Goal: Information Seeking & Learning: Learn about a topic

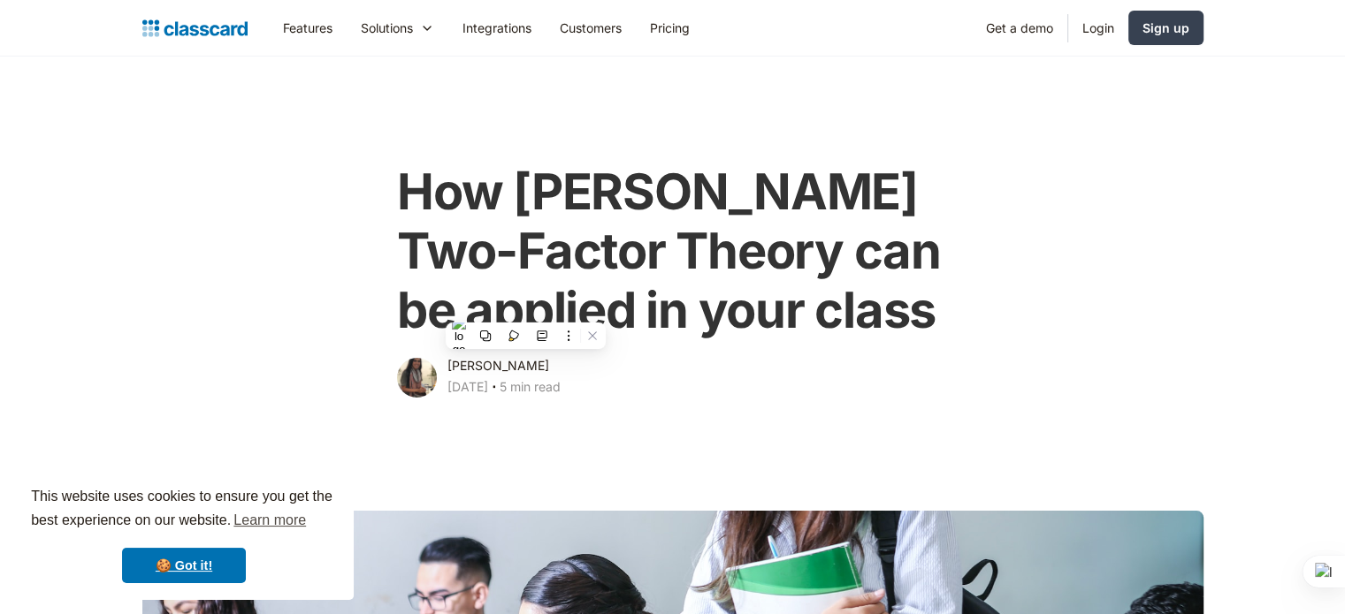
click at [683, 385] on div "[PERSON_NAME] [DATE] ‧ 5 min read Shares" at bounding box center [672, 378] width 551 height 46
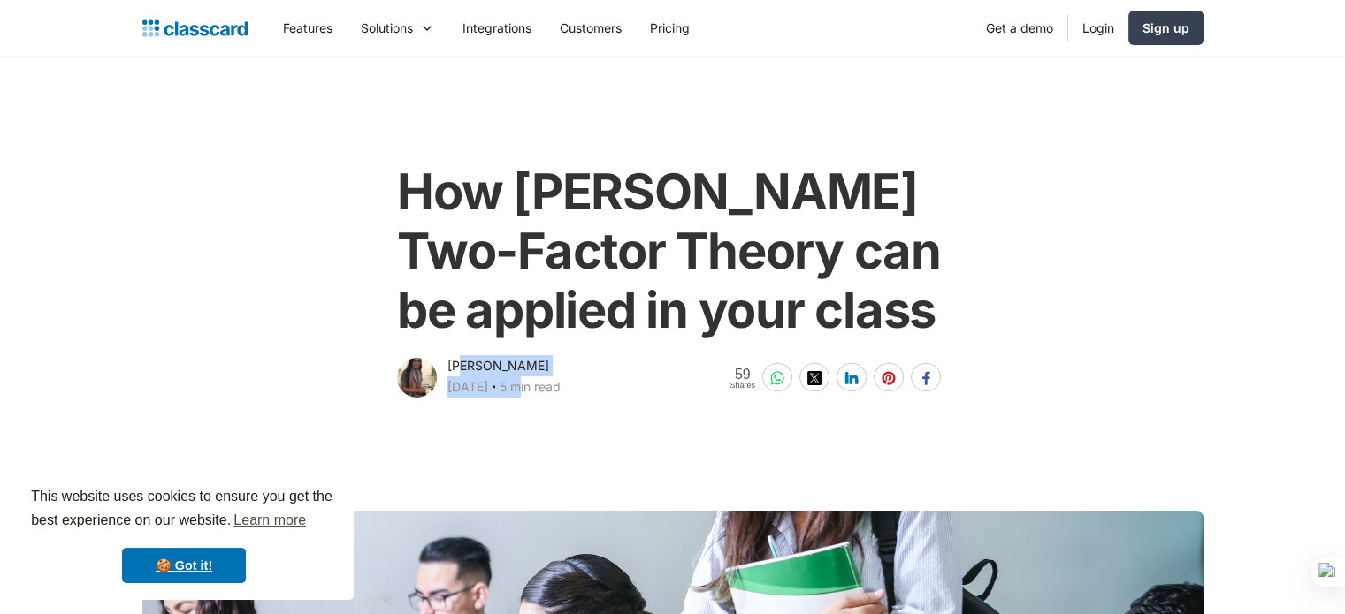
drag, startPoint x: 550, startPoint y: 363, endPoint x: 462, endPoint y: 363, distance: 88.4
click at [462, 363] on div "[PERSON_NAME] [DATE] ‧ 5 min read" at bounding box center [503, 378] width 113 height 46
click at [551, 362] on div "[PERSON_NAME] [DATE] ‧ 5 min read" at bounding box center [503, 378] width 113 height 46
drag, startPoint x: 448, startPoint y: 364, endPoint x: 524, endPoint y: 364, distance: 76.0
click at [524, 364] on div "[PERSON_NAME] [DATE] ‧ 5 min read" at bounding box center [503, 378] width 113 height 46
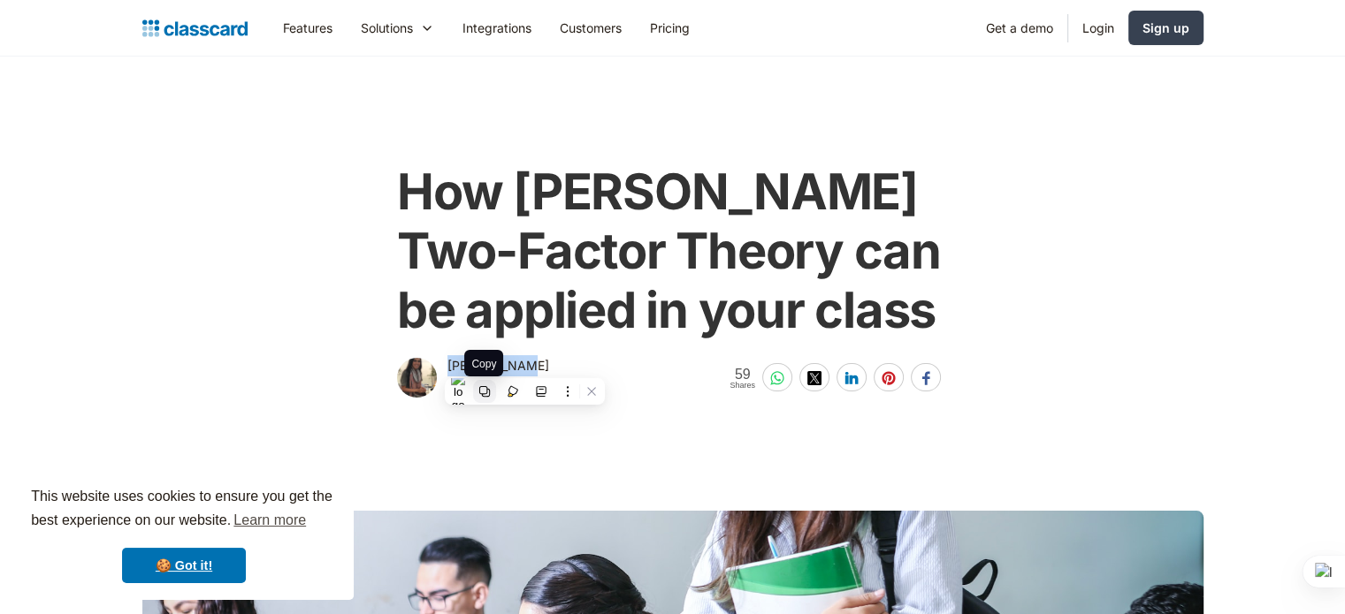
click at [484, 383] on button at bounding box center [484, 391] width 23 height 23
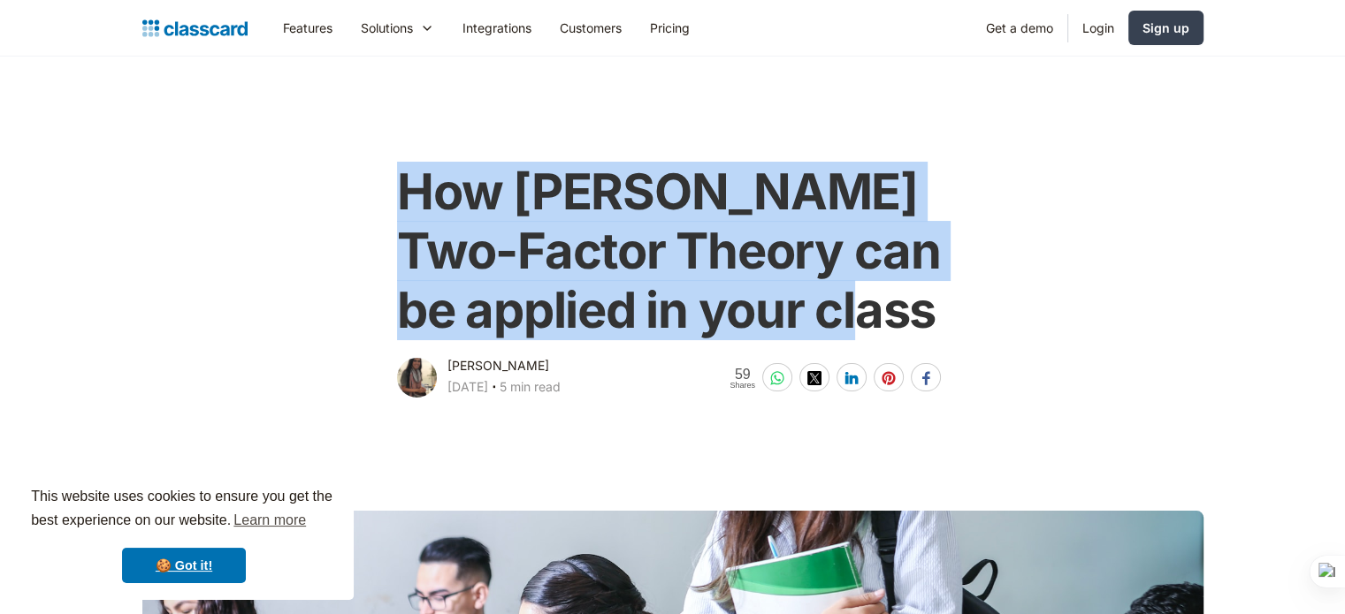
drag, startPoint x: 396, startPoint y: 186, endPoint x: 861, endPoint y: 312, distance: 481.9
click at [861, 312] on div "How [PERSON_NAME] Two-Factor Theory can be applied in your class [PERSON_NAME] …" at bounding box center [672, 273] width 561 height 256
copy h1 "How [PERSON_NAME] Two-Factor Theory can be applied in your class"
click at [267, 203] on div "How [PERSON_NAME] Two-Factor Theory can be applied in your class [PERSON_NAME] …" at bounding box center [673, 273] width 1079 height 256
